Goal: Check status: Check status

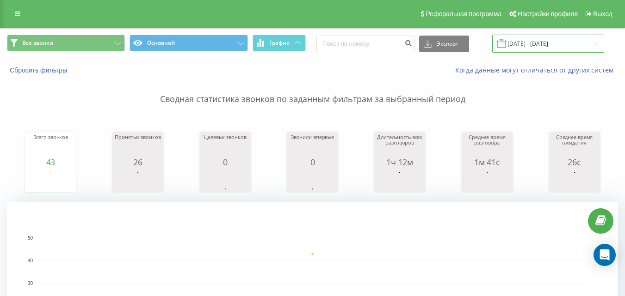
click at [551, 42] on input "[DATE] - [DATE]" at bounding box center [548, 44] width 112 height 18
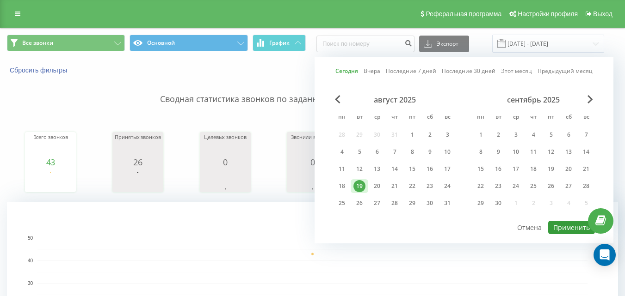
click at [565, 223] on button "Применить" at bounding box center [571, 227] width 47 height 13
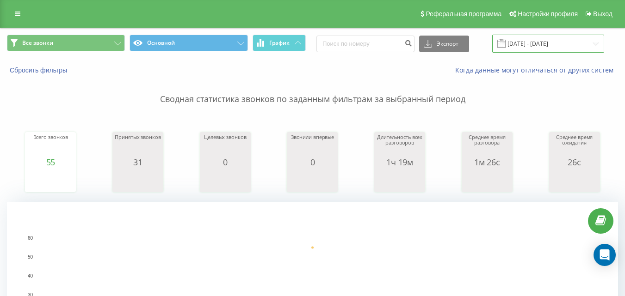
click at [557, 44] on input "[DATE] - [DATE]" at bounding box center [548, 44] width 112 height 18
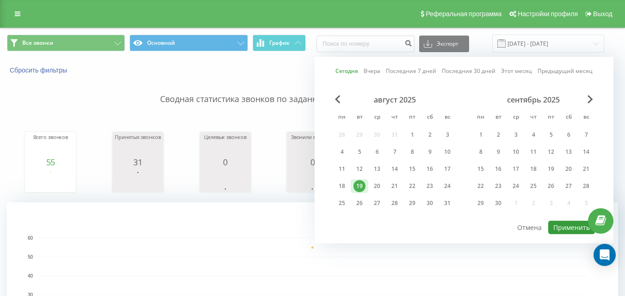
click at [574, 228] on button "Применить" at bounding box center [571, 227] width 47 height 13
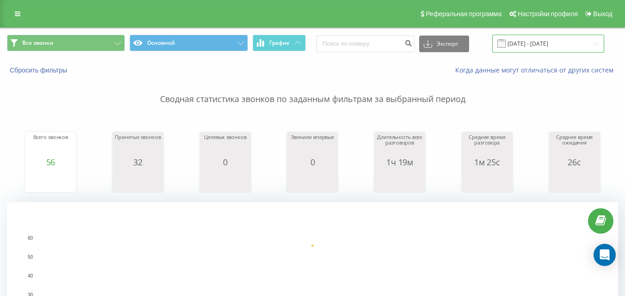
click at [537, 50] on input "[DATE] - [DATE]" at bounding box center [548, 44] width 112 height 18
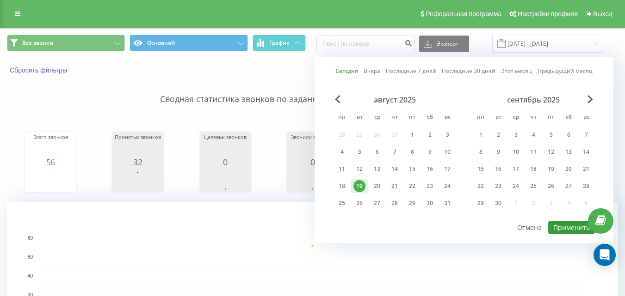
click at [568, 223] on button "Применить" at bounding box center [571, 227] width 47 height 13
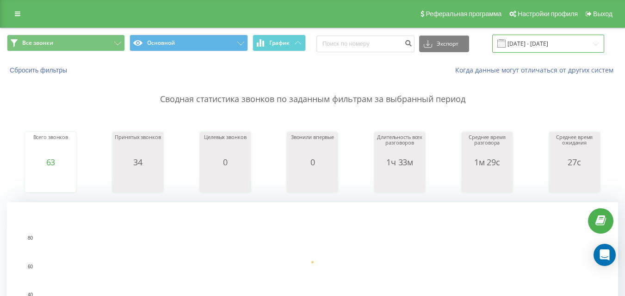
click at [583, 38] on input "[DATE] - [DATE]" at bounding box center [548, 44] width 112 height 18
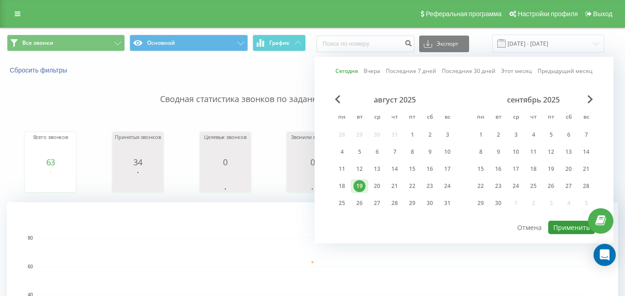
click at [570, 226] on button "Применить" at bounding box center [571, 227] width 47 height 13
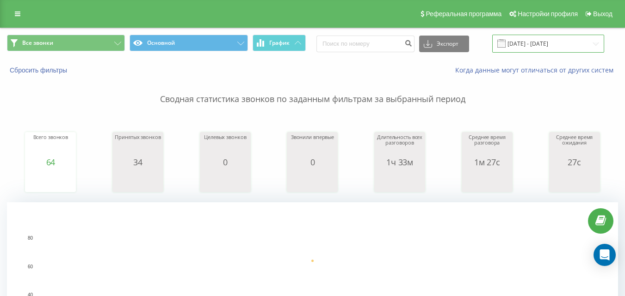
click at [540, 52] on input "[DATE] - [DATE]" at bounding box center [548, 44] width 112 height 18
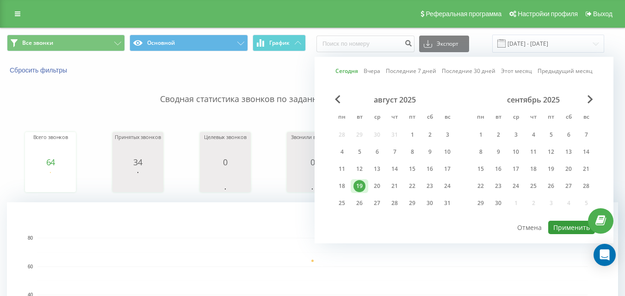
click at [558, 230] on button "Применить" at bounding box center [571, 227] width 47 height 13
